Goal: Task Accomplishment & Management: Manage account settings

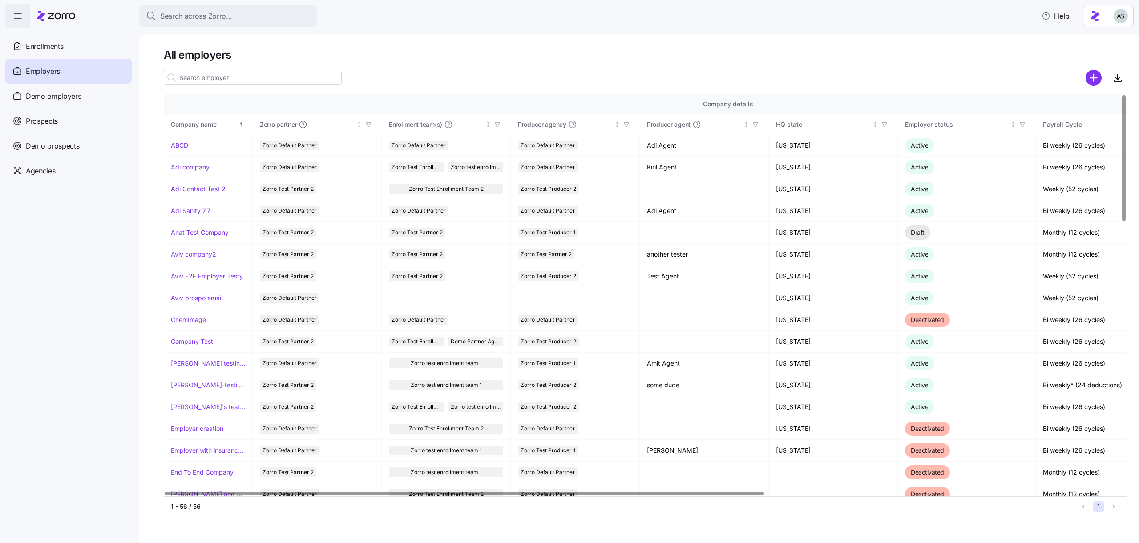
click at [227, 81] on input at bounding box center [253, 78] width 178 height 14
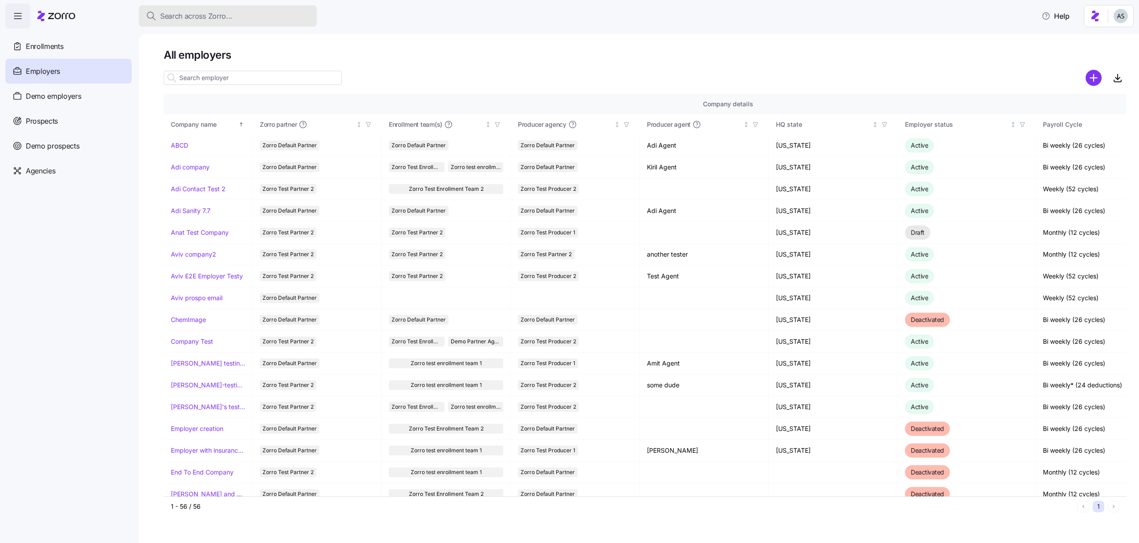
click at [211, 19] on span "Search across Zorro..." at bounding box center [196, 16] width 72 height 11
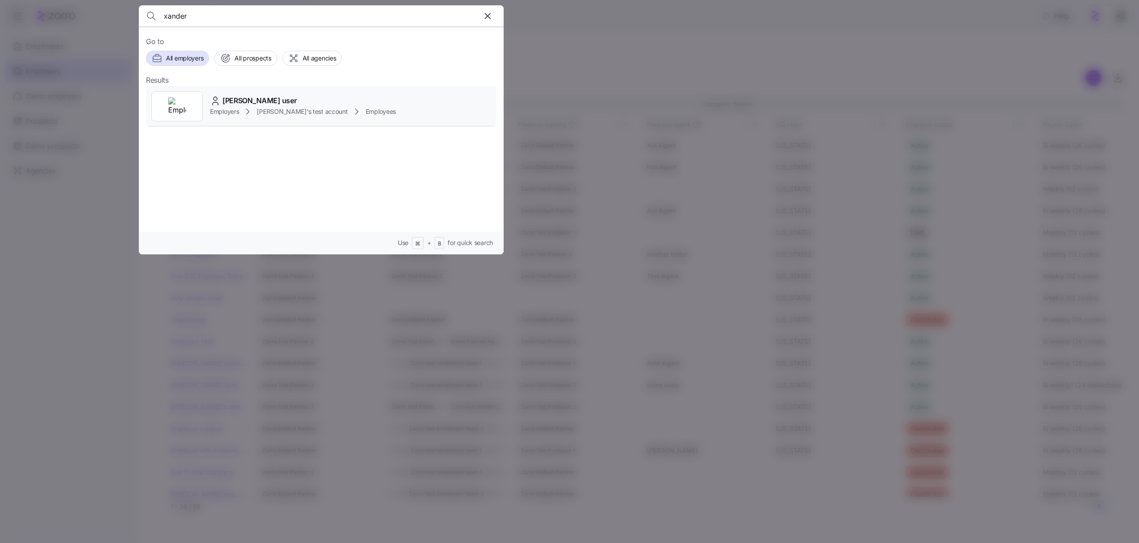
type input "xander"
click at [247, 109] on icon at bounding box center [248, 111] width 11 height 11
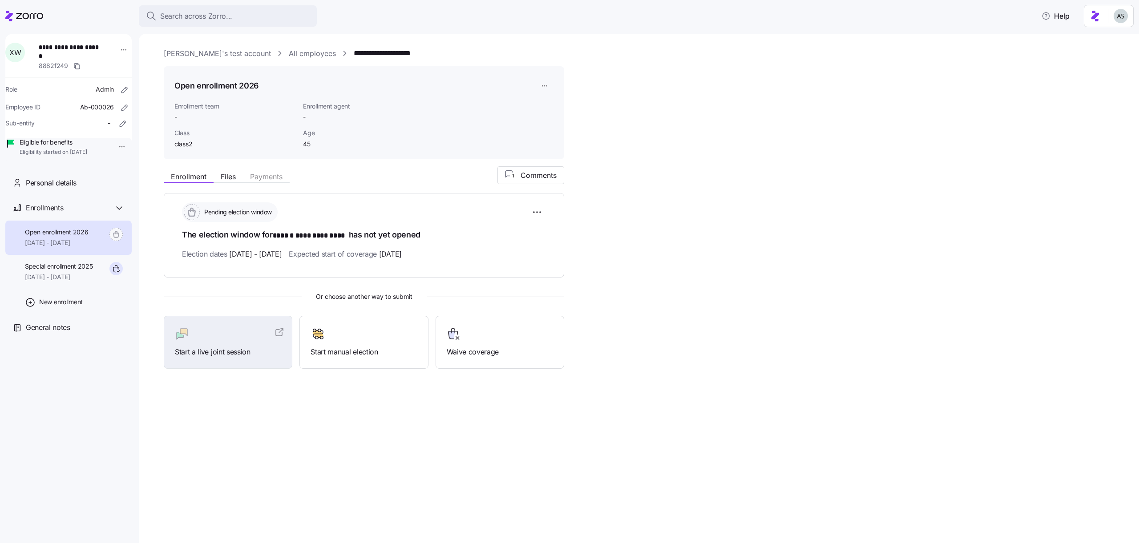
click at [289, 52] on link "All employees" at bounding box center [312, 53] width 47 height 11
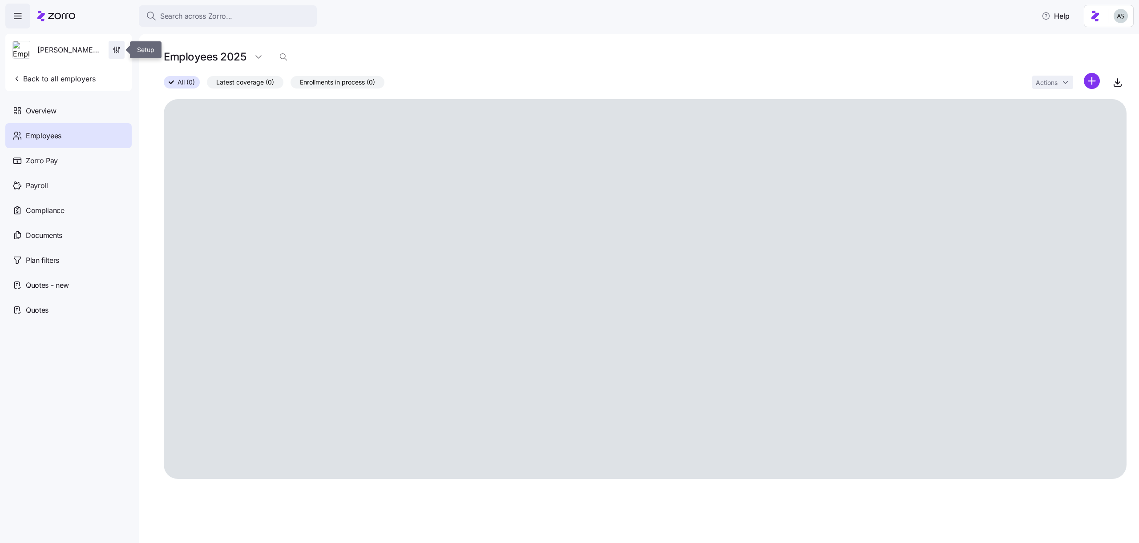
click at [113, 54] on span "button" at bounding box center [116, 49] width 15 height 17
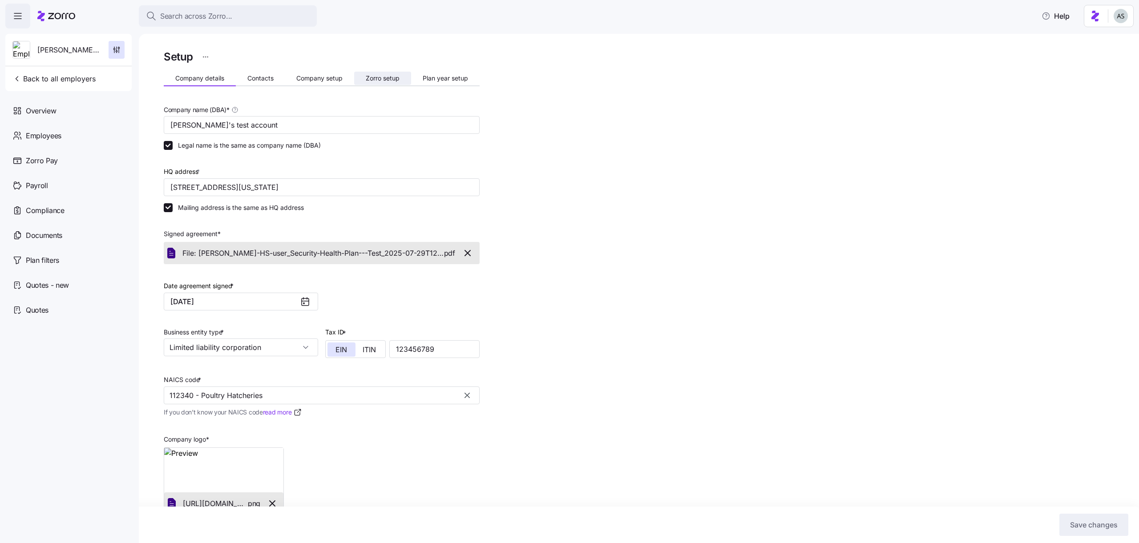
click at [364, 77] on button "Zorro setup" at bounding box center [382, 78] width 57 height 13
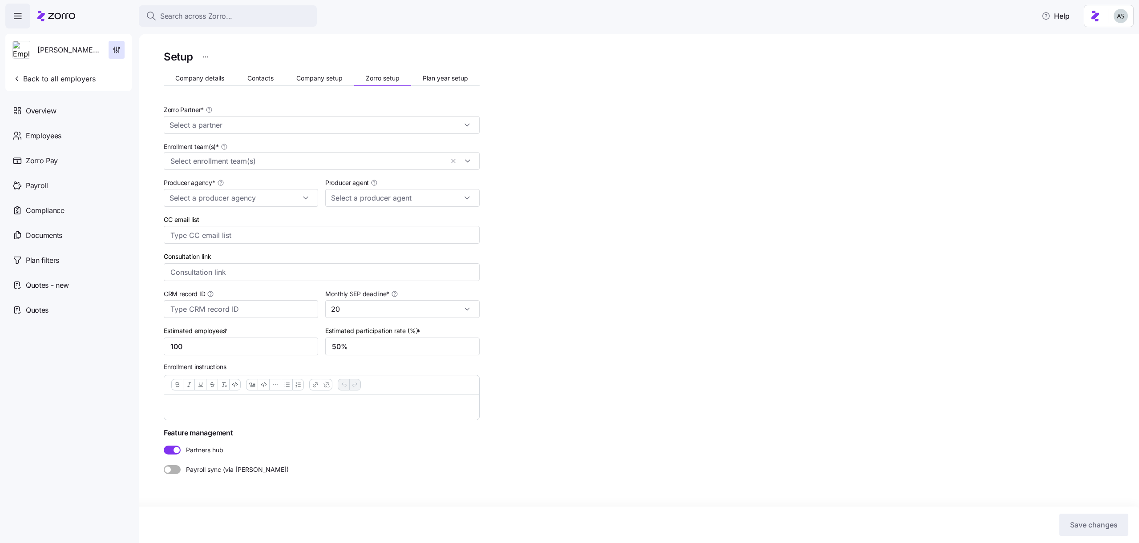
type input "Zorro Test Partner 2"
type input "Zorro Test Producer 2"
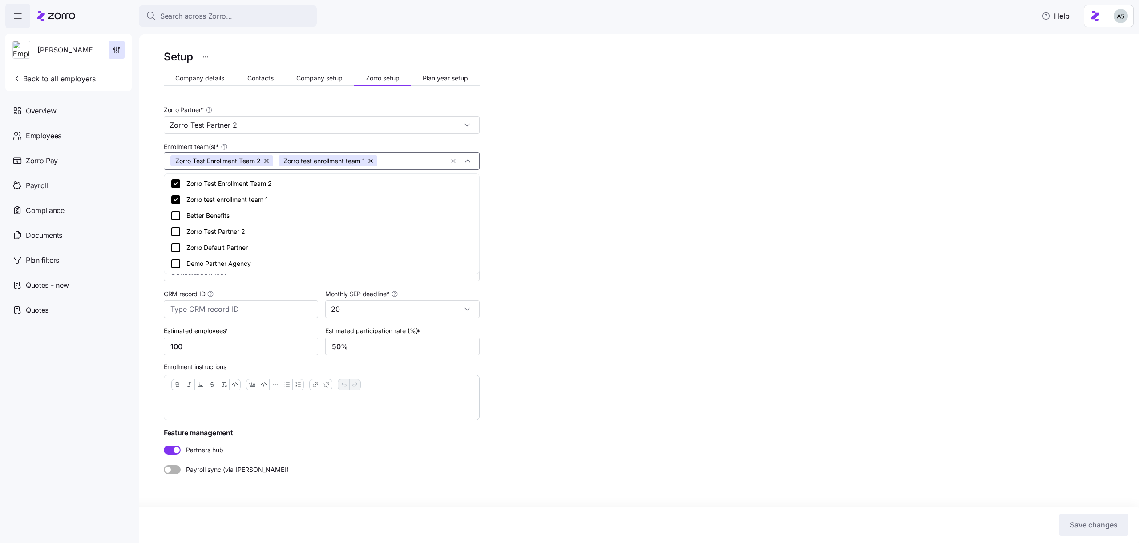
click at [403, 159] on input "Enrollment team(s) *" at bounding box center [413, 161] width 62 height 12
click at [265, 253] on div "Zorro Default Partner" at bounding box center [321, 248] width 303 height 11
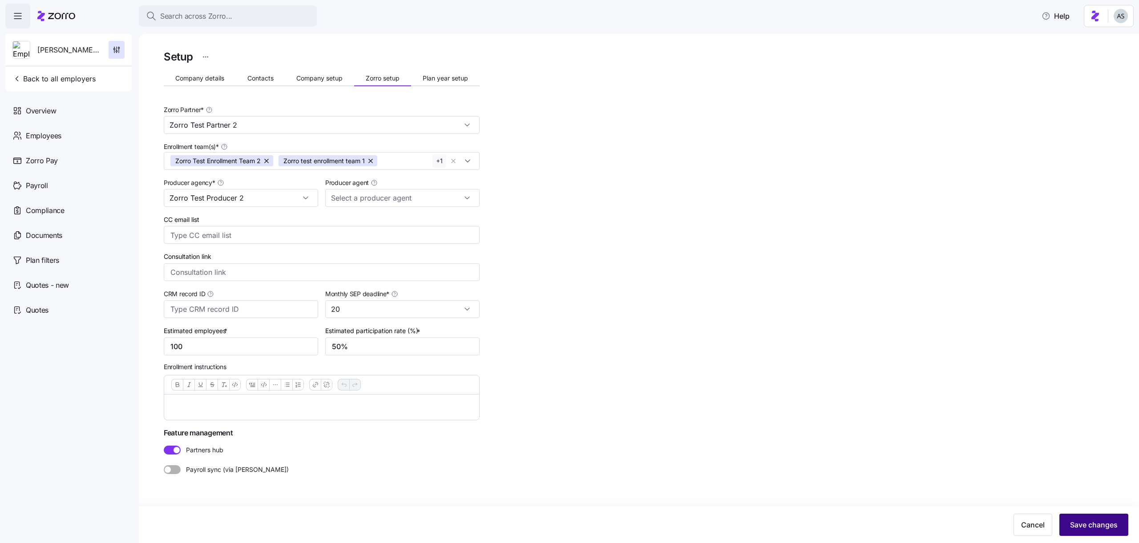
click at [1106, 522] on span "Save changes" at bounding box center [1094, 525] width 48 height 11
click at [1123, 22] on icon "button" at bounding box center [1122, 19] width 7 height 7
click at [1117, 18] on html "Search across Zorro... Help Dori's test account Back to all employers Overview …" at bounding box center [569, 269] width 1139 height 538
click at [1101, 52] on div "Log out" at bounding box center [1097, 54] width 35 height 10
